Goal: Information Seeking & Learning: Learn about a topic

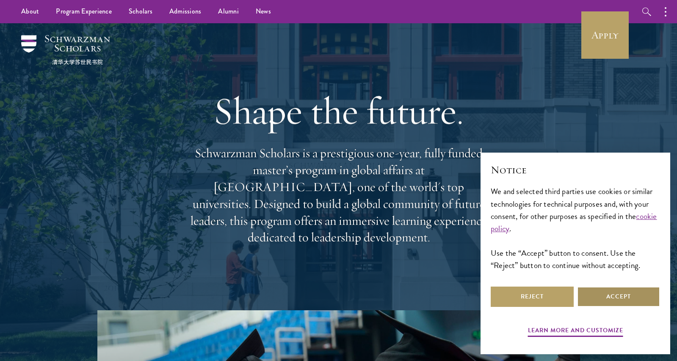
click at [620, 295] on button "Accept" at bounding box center [618, 297] width 83 height 20
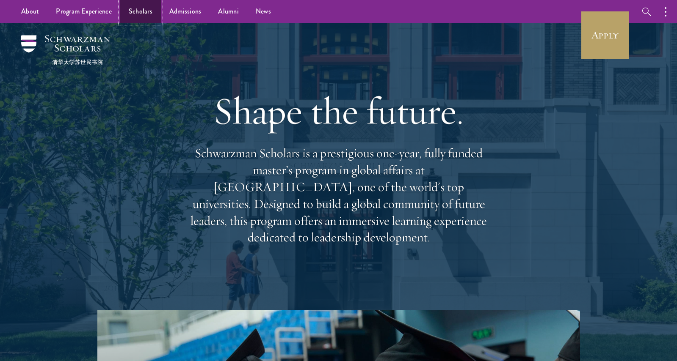
click at [136, 14] on link "Scholars" at bounding box center [140, 11] width 41 height 23
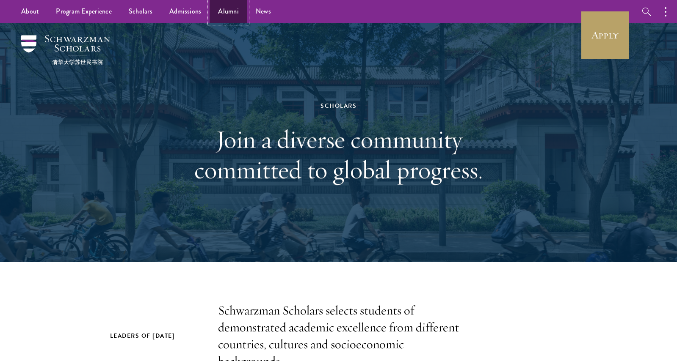
click at [231, 8] on link "Alumni" at bounding box center [228, 11] width 38 height 23
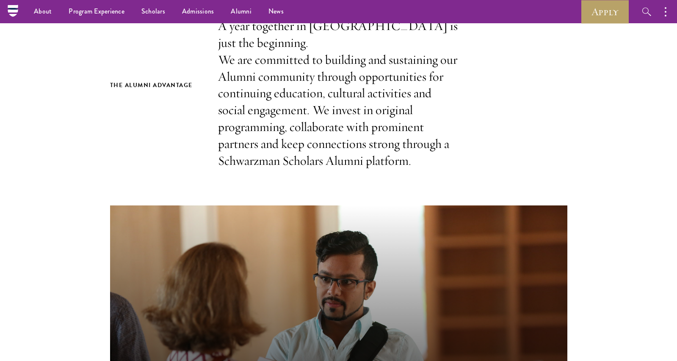
scroll to position [3685, 0]
